Goal: Task Accomplishment & Management: Use online tool/utility

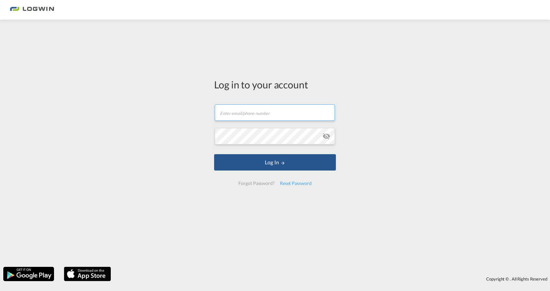
click at [264, 113] on input "text" at bounding box center [275, 112] width 120 height 16
type input "[PERSON_NAME][EMAIL_ADDRESS][PERSON_NAME][DOMAIN_NAME]"
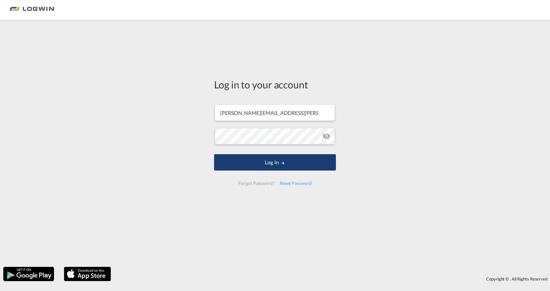
click at [290, 165] on button "Log In" at bounding box center [275, 162] width 122 height 16
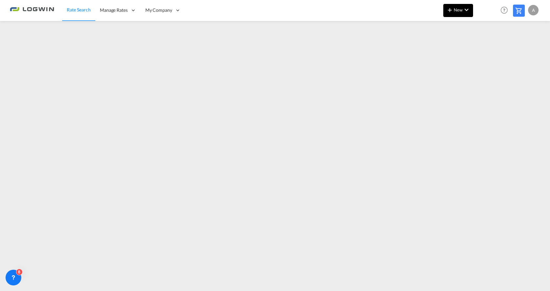
click at [464, 10] on md-icon "icon-chevron-down" at bounding box center [467, 10] width 8 height 8
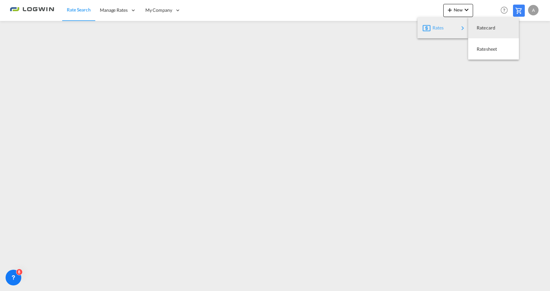
click at [456, 30] on div "Rates" at bounding box center [446, 28] width 26 height 16
click at [491, 46] on div "Ratesheet" at bounding box center [489, 49] width 24 height 16
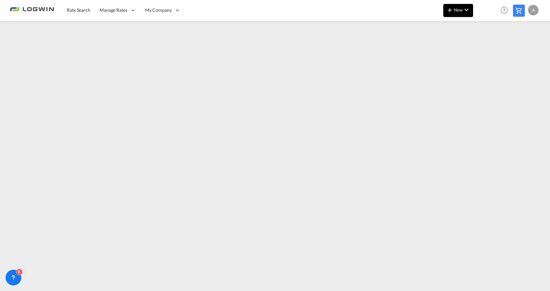
click at [464, 11] on md-icon "icon-chevron-down" at bounding box center [467, 10] width 8 height 8
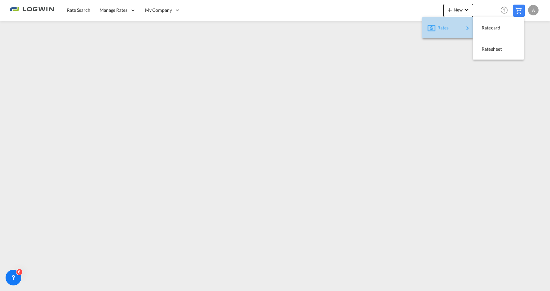
click at [454, 28] on div "Rates" at bounding box center [451, 28] width 26 height 16
click at [489, 51] on span "Ratesheet" at bounding box center [485, 49] width 7 height 13
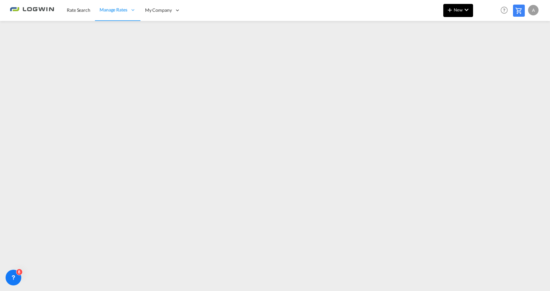
click at [456, 13] on button "New" at bounding box center [459, 10] width 30 height 13
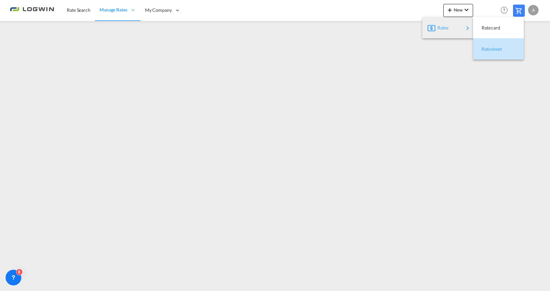
click at [489, 47] on span "Ratesheet" at bounding box center [485, 49] width 7 height 13
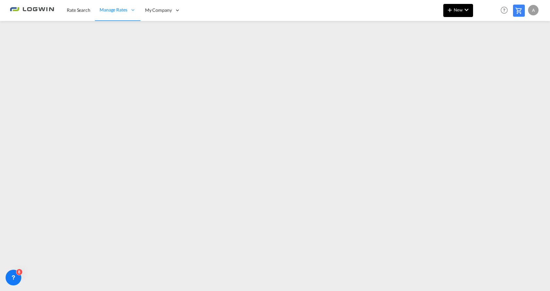
click at [465, 10] on md-icon "icon-chevron-down" at bounding box center [467, 10] width 8 height 8
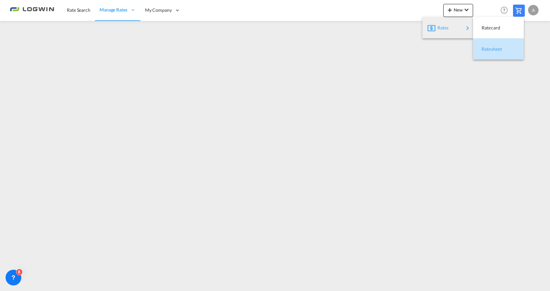
click at [496, 52] on div "Ratesheet" at bounding box center [494, 49] width 24 height 16
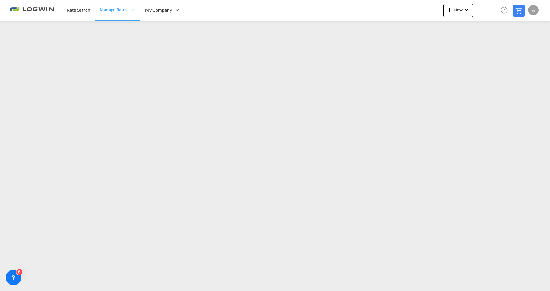
click at [538, 11] on div "A" at bounding box center [533, 10] width 10 height 10
click at [515, 49] on button "Logout" at bounding box center [526, 50] width 43 height 13
